Goal: Transaction & Acquisition: Book appointment/travel/reservation

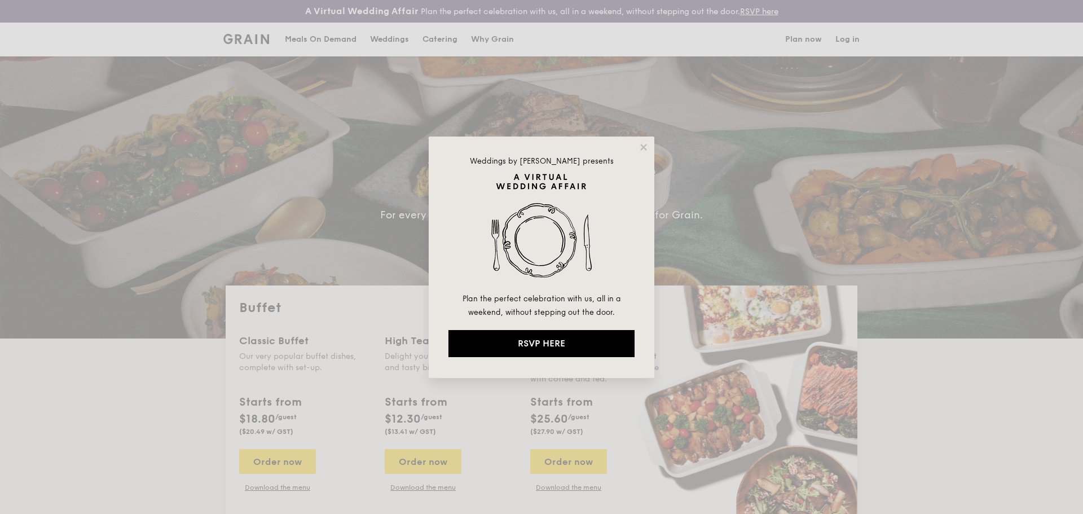
select select
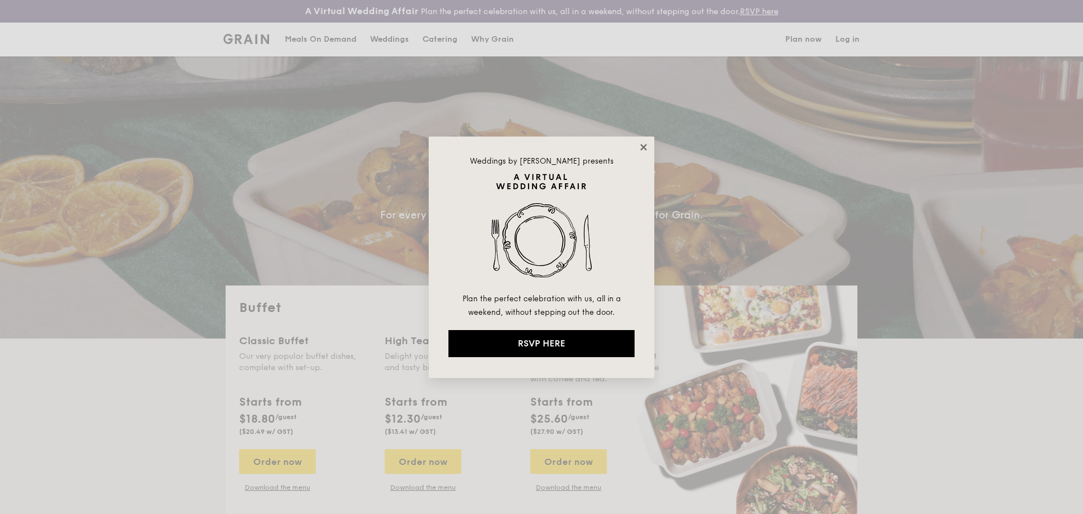
click at [641, 147] on icon at bounding box center [644, 147] width 10 height 10
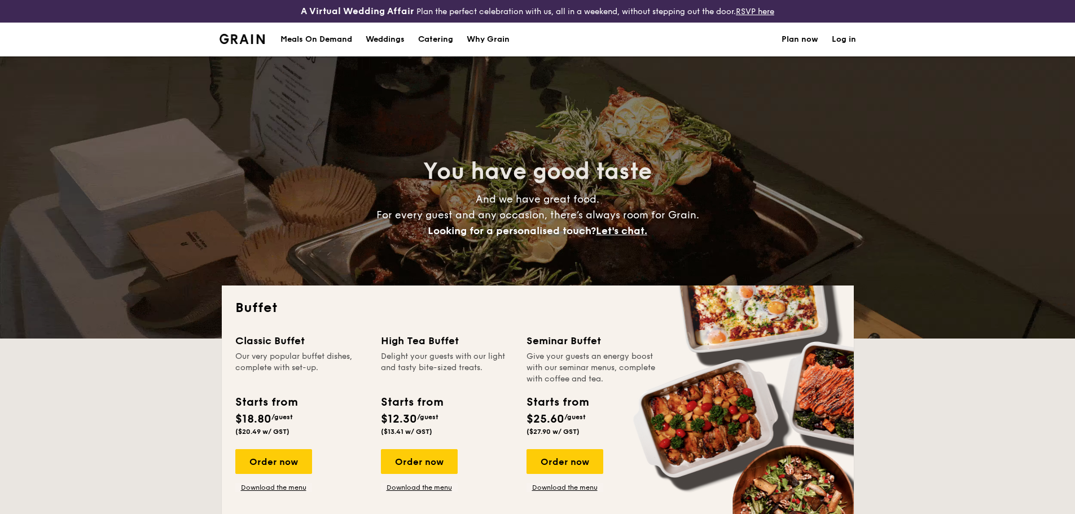
click at [437, 41] on h1 "Catering" at bounding box center [435, 40] width 35 height 34
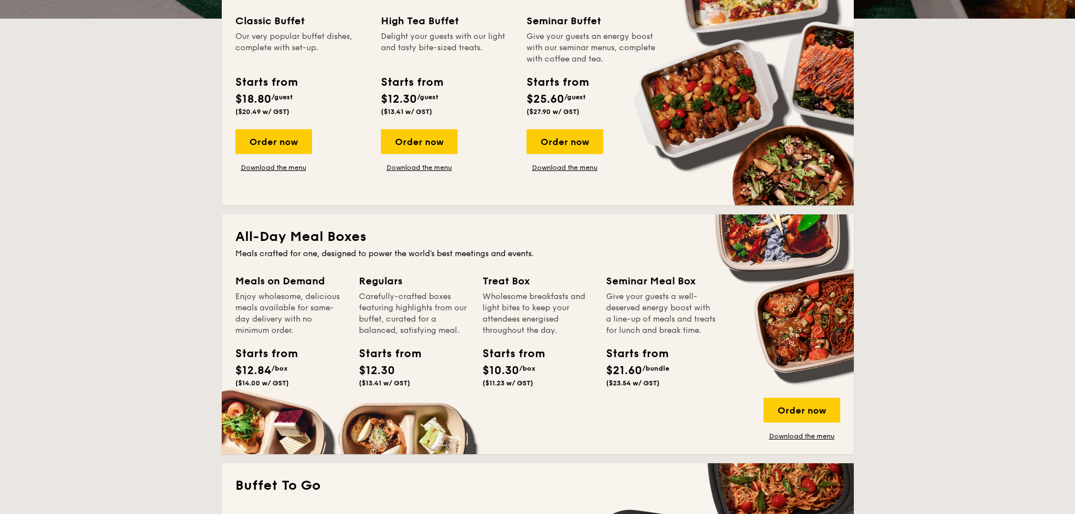
scroll to position [959, 0]
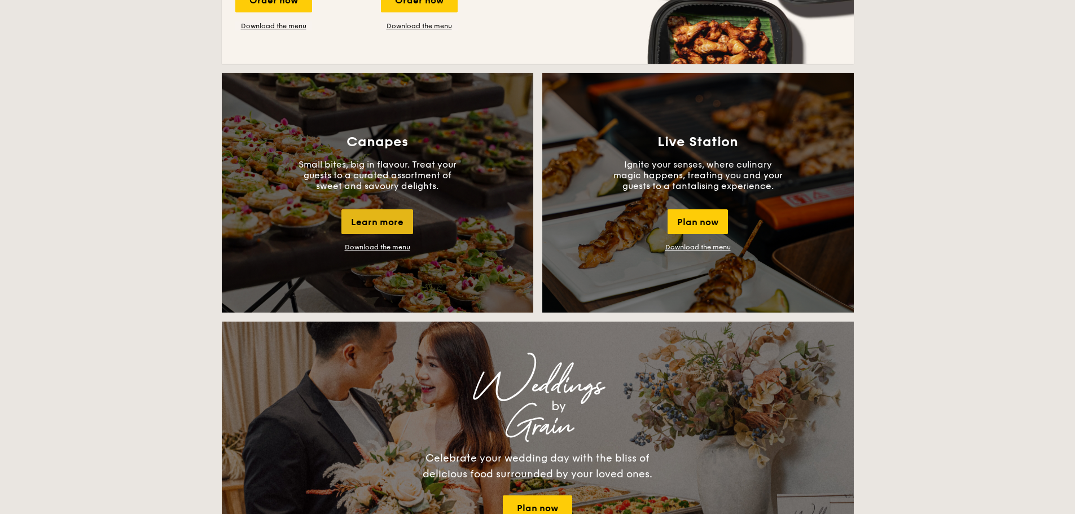
click at [376, 218] on div "Learn more" at bounding box center [377, 221] width 72 height 25
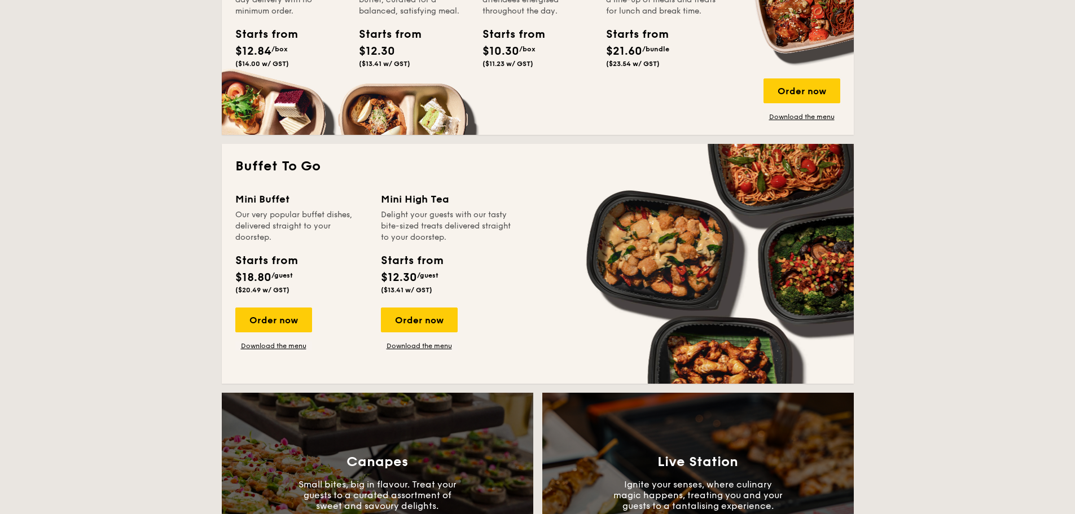
scroll to position [0, 0]
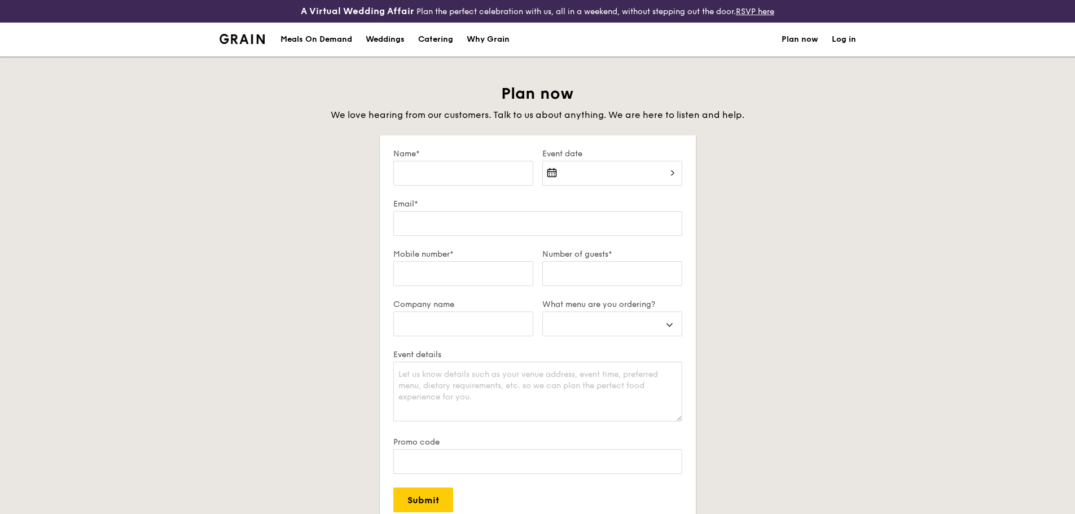
select select
